Goal: Information Seeking & Learning: Learn about a topic

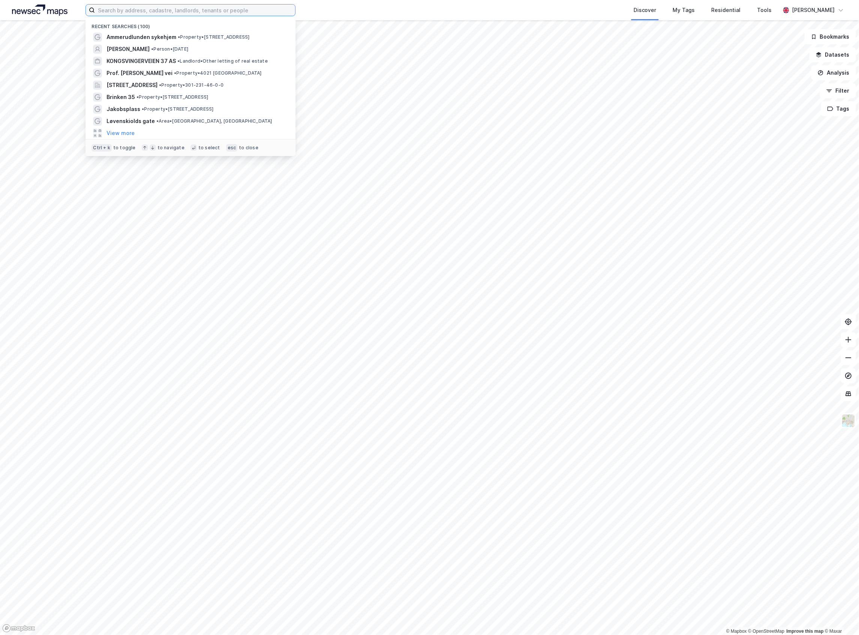
click at [165, 14] on input at bounding box center [195, 10] width 200 height 11
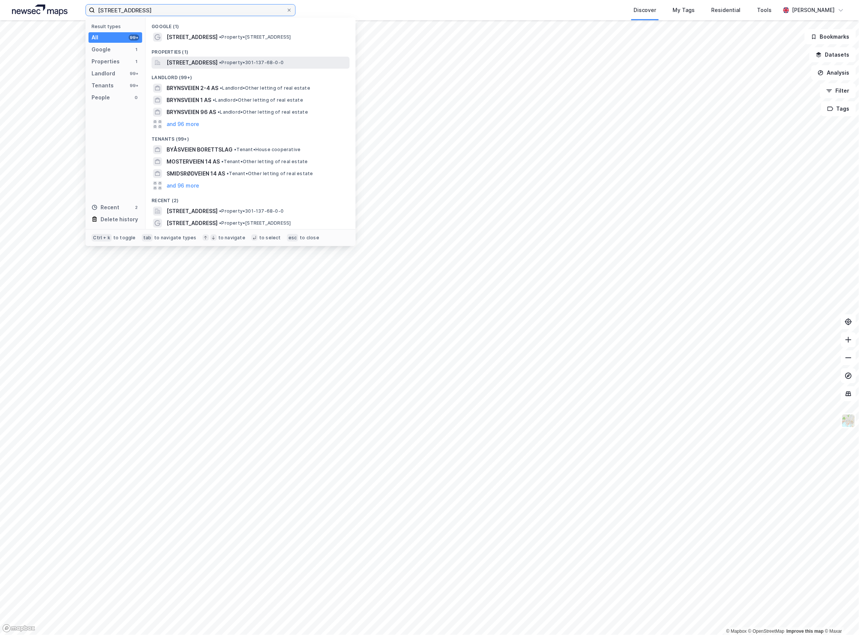
type input "brynsveien 14"
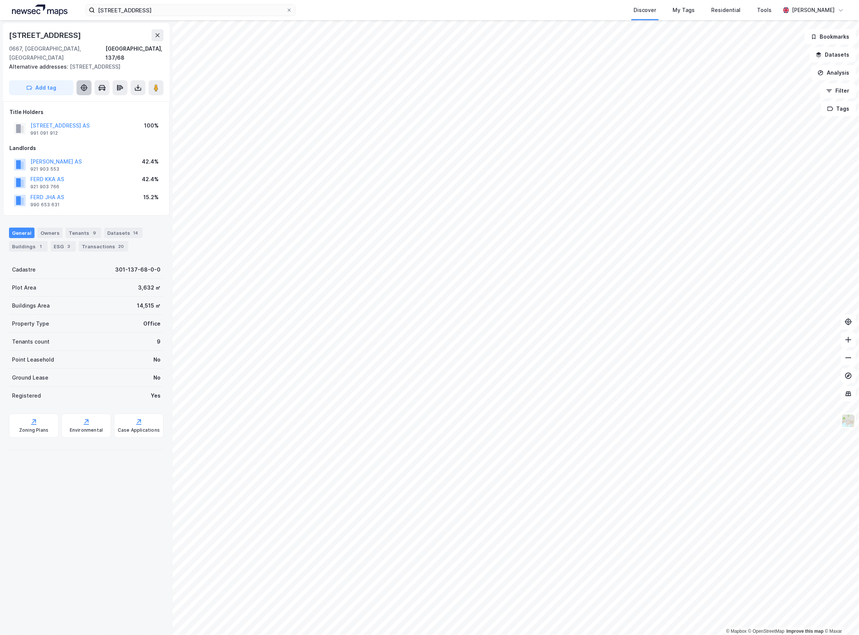
click at [80, 84] on icon at bounding box center [84, 88] width 8 height 8
click at [40, 243] on div "1" at bounding box center [41, 247] width 8 height 8
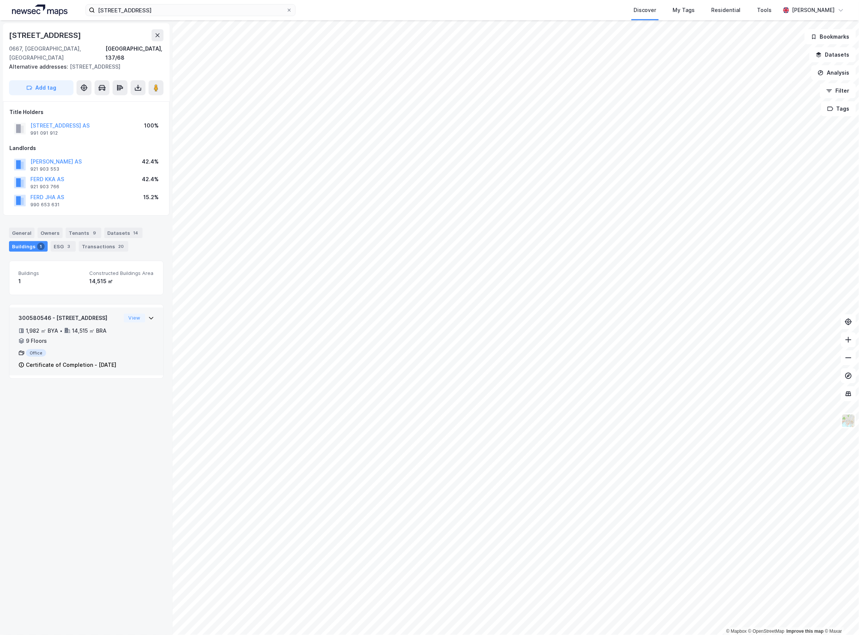
click at [141, 356] on div "300580546 - Brynsveien 14 1,982 ㎡ BYA • 14,515 ㎡ BRA • 9 Floors Office Certific…" at bounding box center [86, 345] width 136 height 62
click at [105, 411] on div "Provisional Permission To Use" at bounding box center [99, 408] width 79 height 9
click at [106, 413] on div "Provisional Permission To Use" at bounding box center [99, 408] width 79 height 9
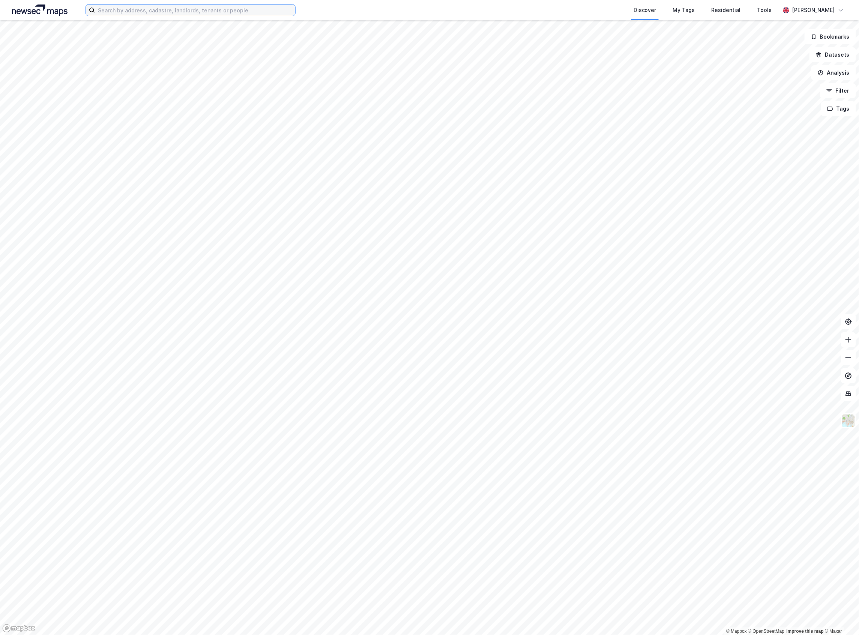
click at [186, 11] on input at bounding box center [195, 10] width 200 height 11
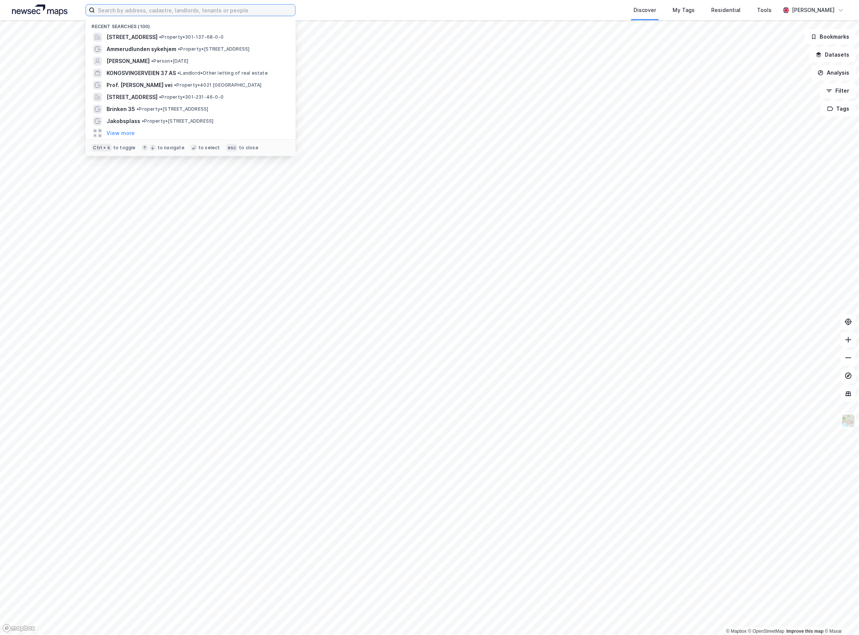
paste input "Leu Holding AS"
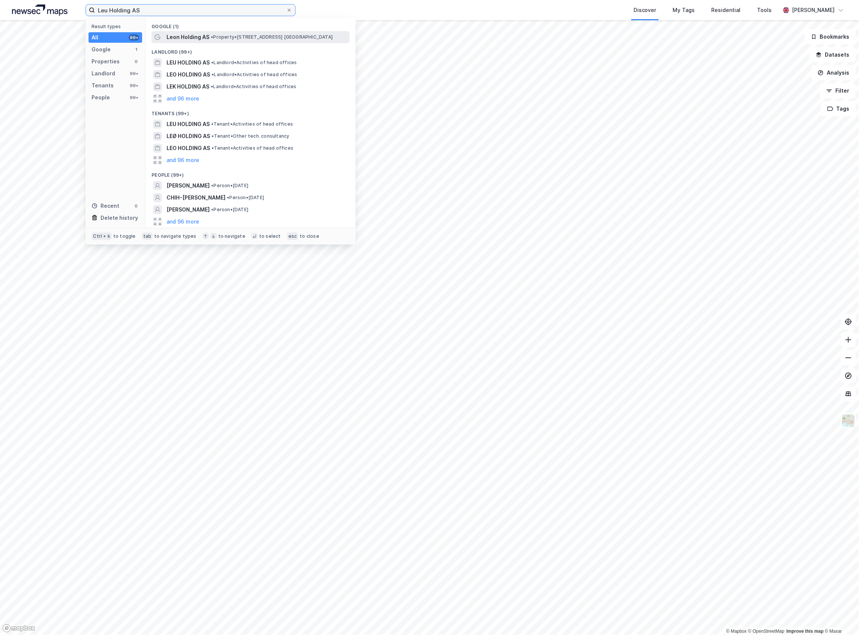
type input "Leu Holding AS"
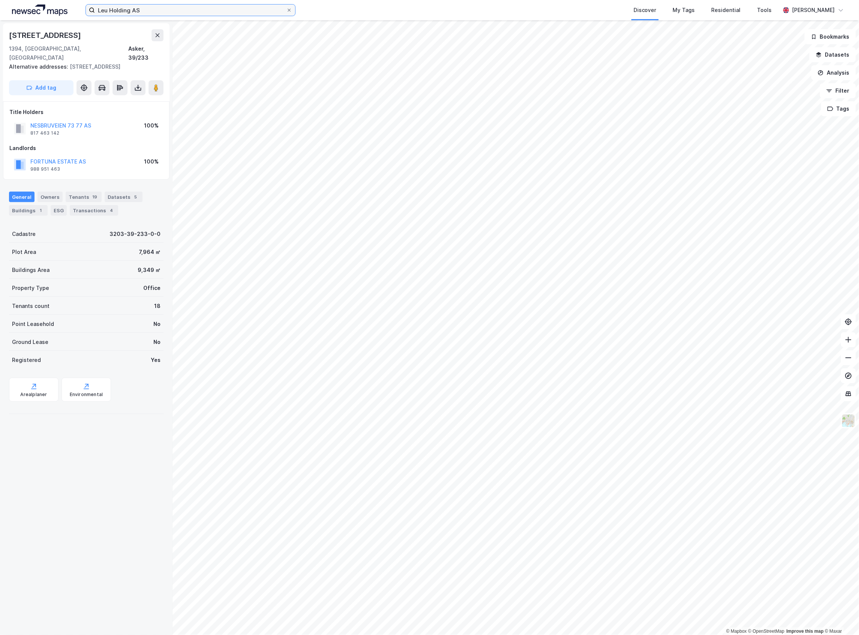
click at [185, 11] on input "Leu Holding AS" at bounding box center [190, 10] width 191 height 11
click at [153, 39] on button at bounding box center [158, 35] width 12 height 12
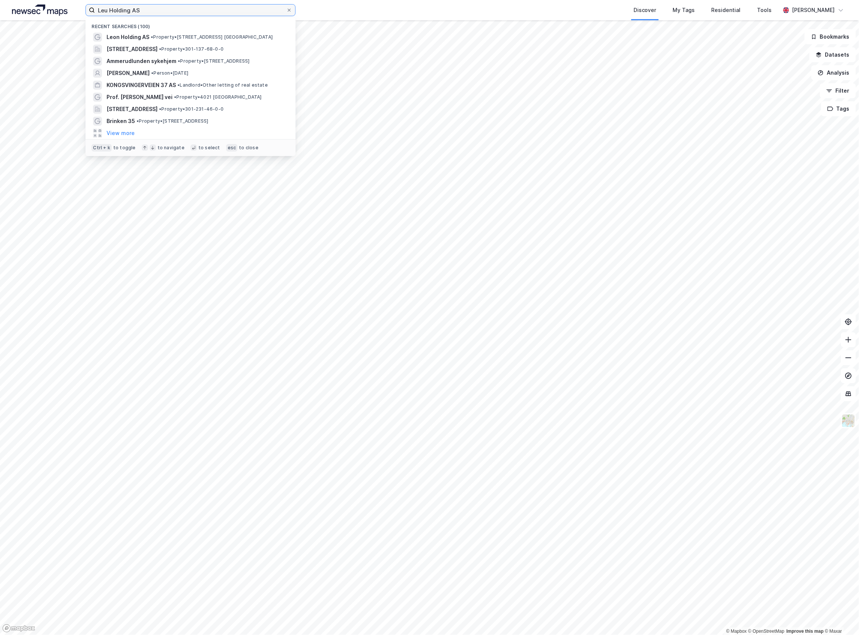
click at [147, 8] on input "Leu Holding AS" at bounding box center [190, 10] width 191 height 11
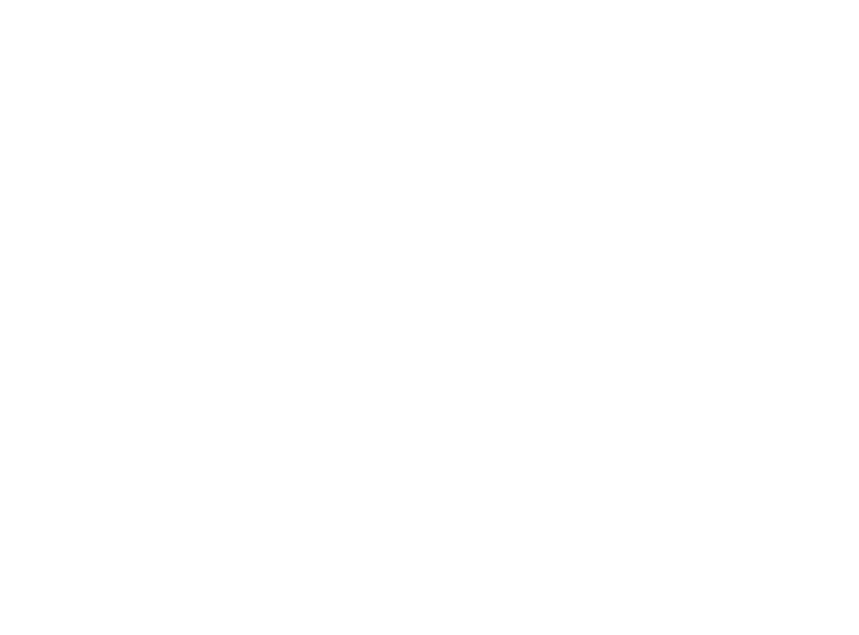
click at [147, 8] on div at bounding box center [429, 317] width 859 height 635
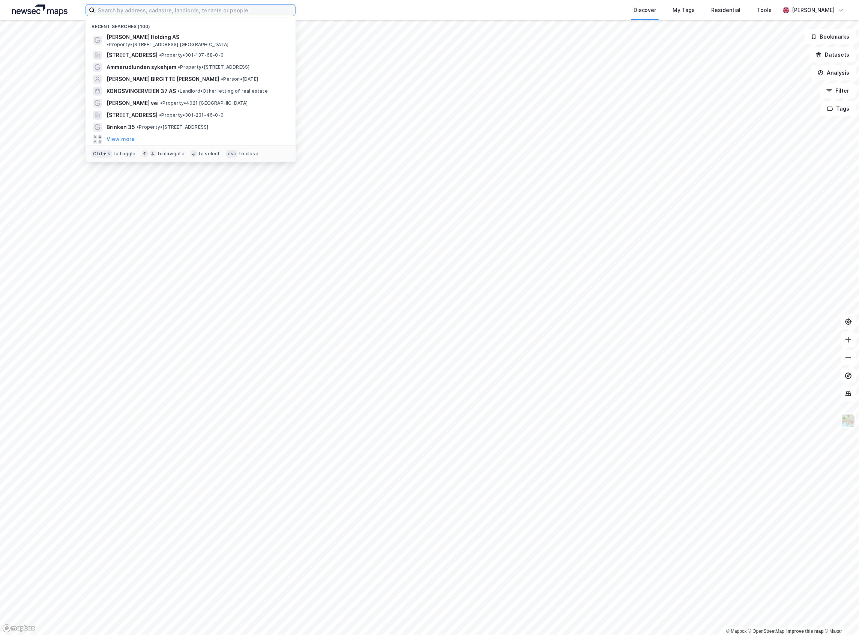
click at [147, 8] on input at bounding box center [195, 10] width 200 height 11
paste input "Leu Holding AS"
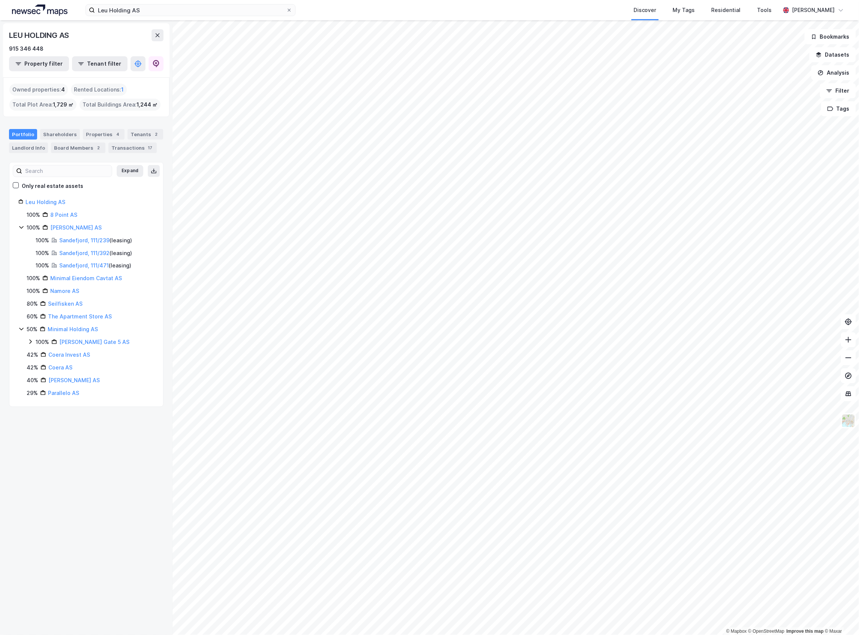
click at [43, 188] on div "Only real estate assets" at bounding box center [53, 186] width 62 height 9
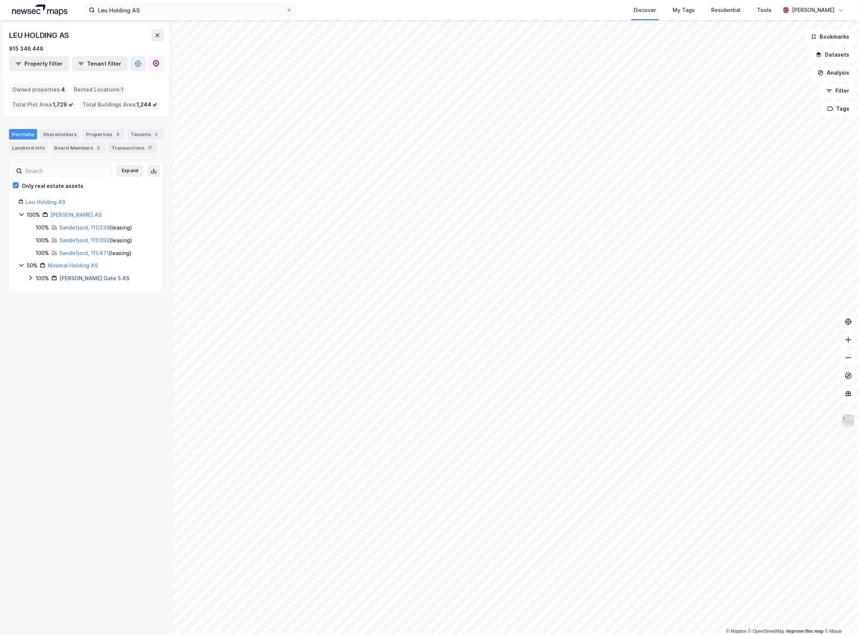
click at [66, 280] on link "[PERSON_NAME] Gate 5 AS" at bounding box center [94, 278] width 70 height 6
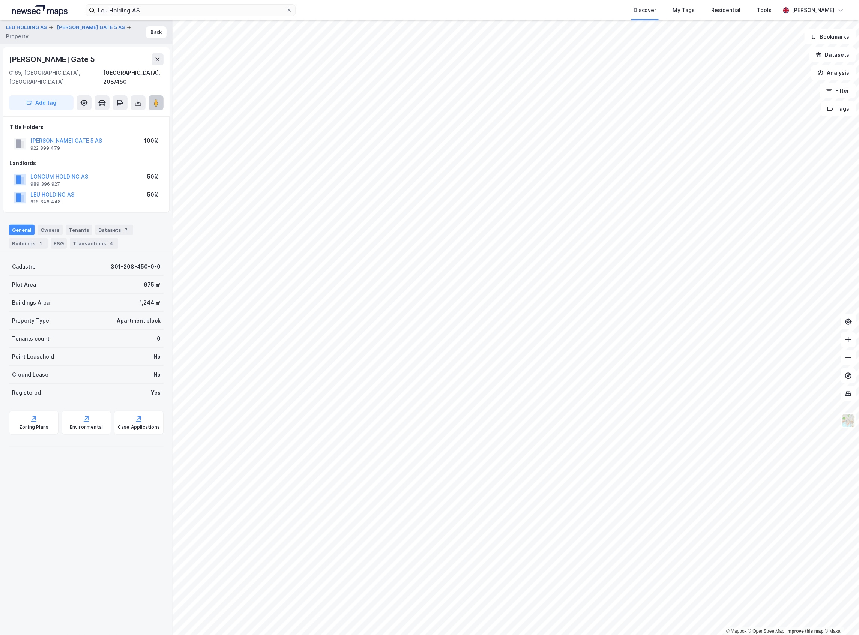
click at [152, 95] on button at bounding box center [156, 102] width 15 height 15
click at [37, 242] on div "General Owners Tenants Datasets 7 Buildings 1 ESG Transactions 4" at bounding box center [86, 234] width 173 height 36
click at [35, 238] on div "Buildings 1" at bounding box center [28, 243] width 39 height 11
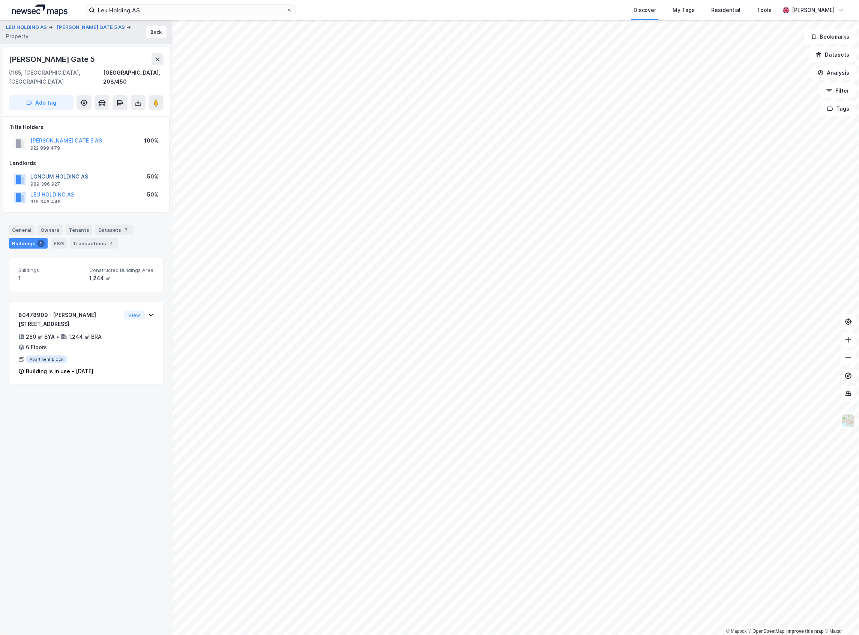
click at [0, 0] on button "LONGUM HOLDING AS" at bounding box center [0, 0] width 0 height 0
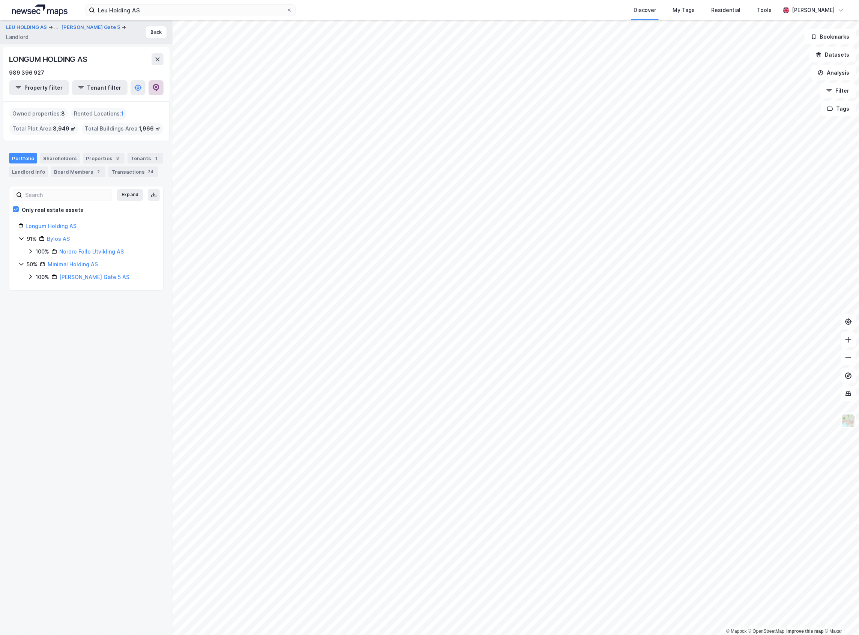
click at [153, 89] on icon at bounding box center [156, 88] width 6 height 8
click at [146, 35] on button "Back" at bounding box center [156, 32] width 21 height 12
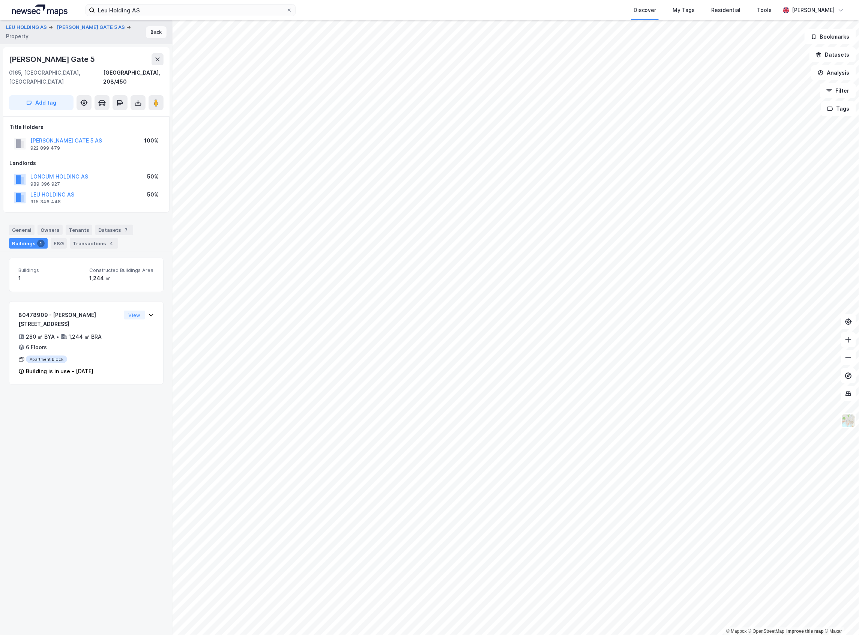
click at [146, 33] on button "Back" at bounding box center [156, 32] width 21 height 12
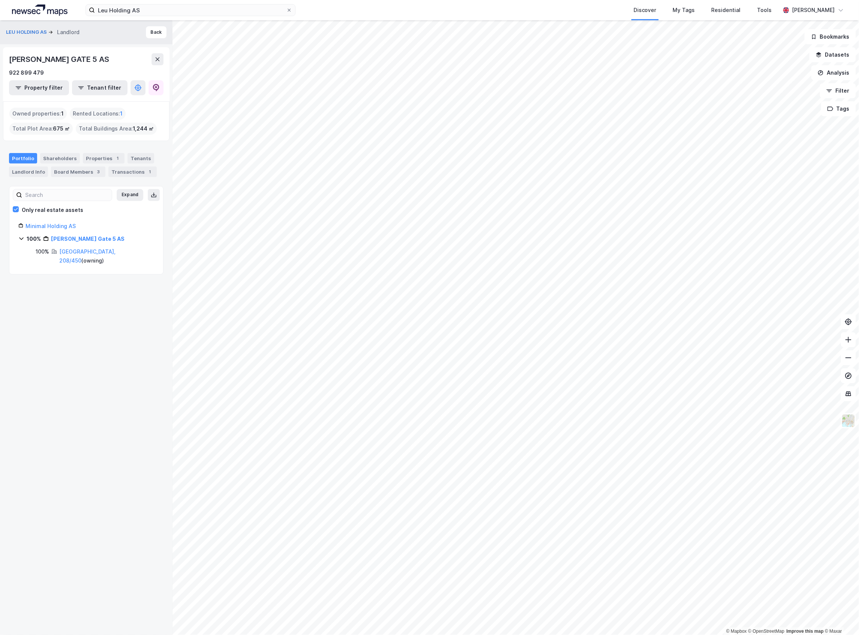
click at [18, 206] on div "Only real estate assets" at bounding box center [48, 210] width 71 height 9
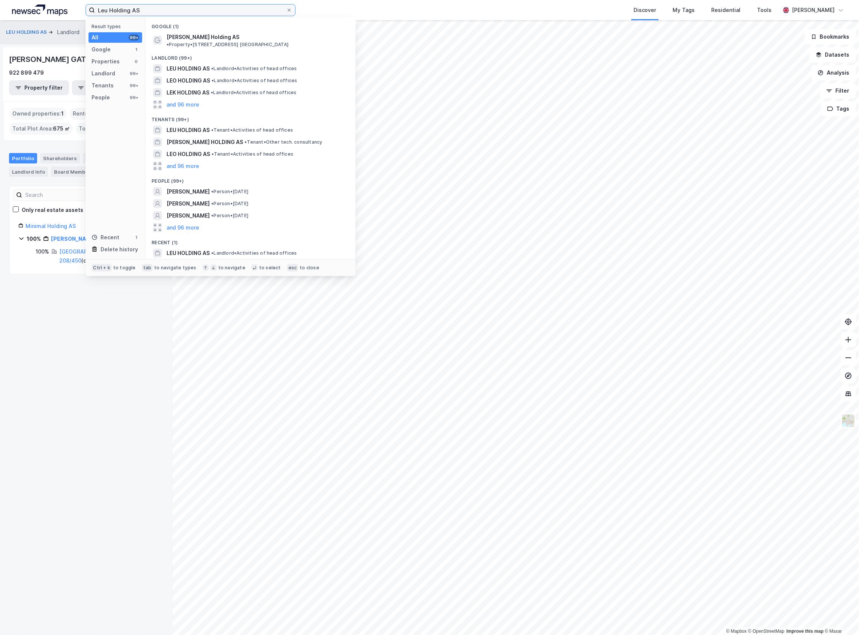
click at [147, 8] on input "Leu Holding AS" at bounding box center [190, 10] width 191 height 11
paste input "ongum"
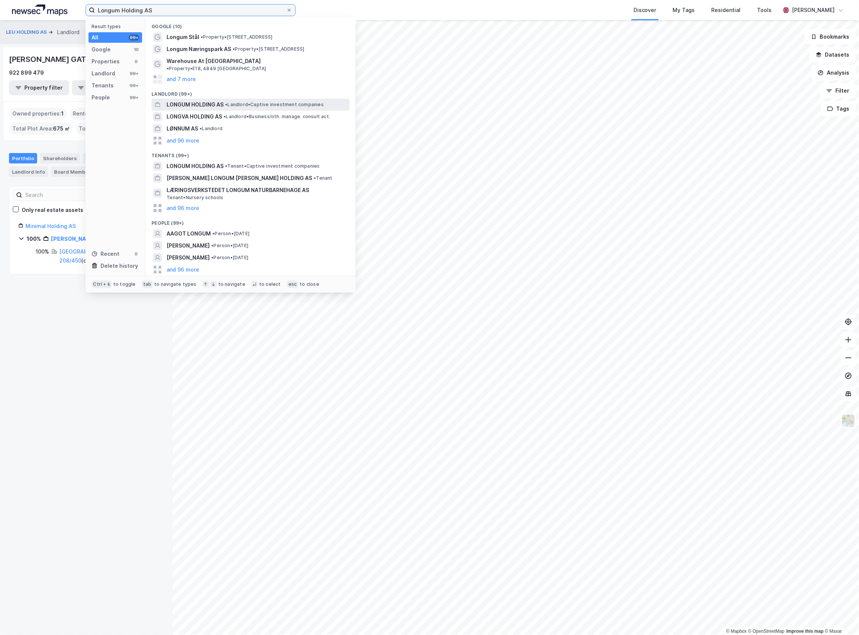
type input "Longum Holding AS"
